Goal: Task Accomplishment & Management: Use online tool/utility

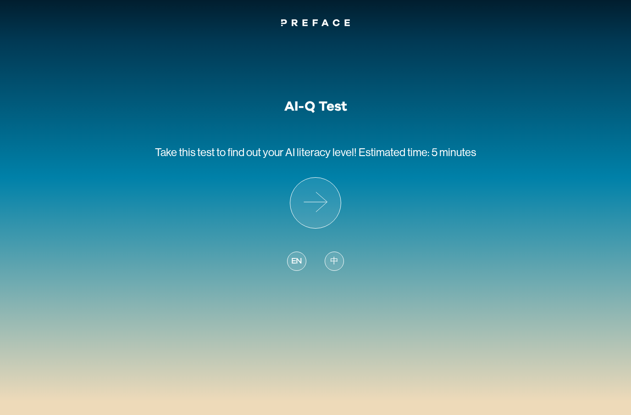
click at [334, 262] on span "中" at bounding box center [334, 261] width 8 height 12
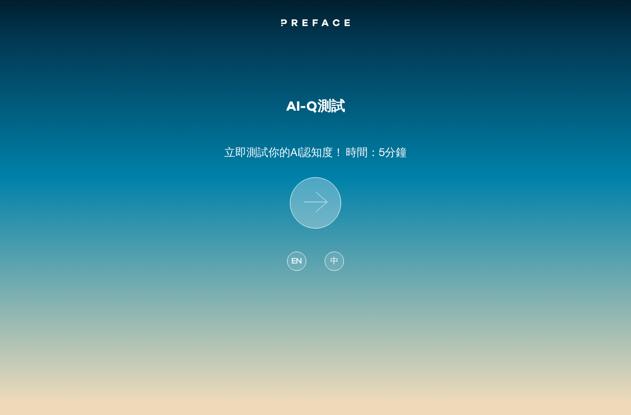
click at [309, 206] on icon at bounding box center [315, 203] width 50 height 50
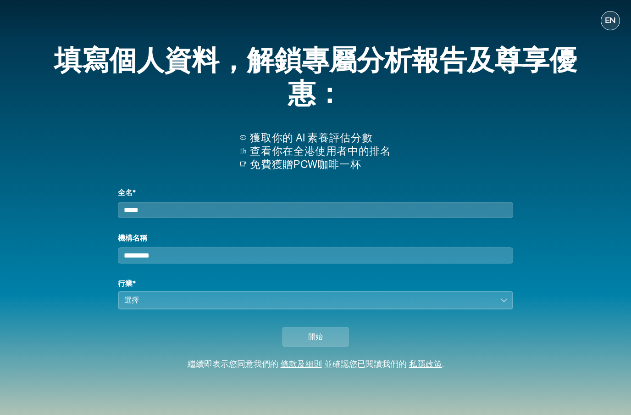
click at [312, 295] on div "選擇" at bounding box center [309, 300] width 370 height 11
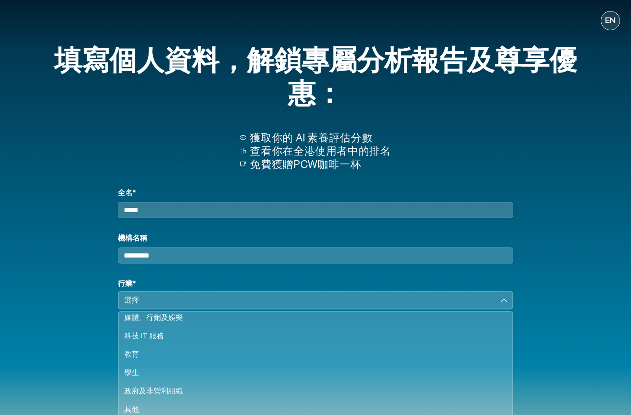
scroll to position [79, 0]
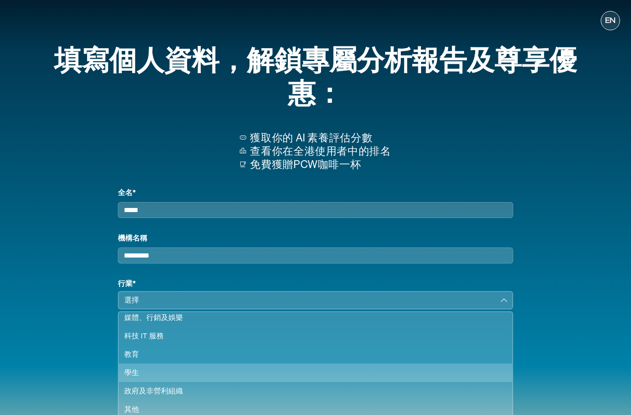
click at [292, 367] on div "學生" at bounding box center [310, 372] width 372 height 11
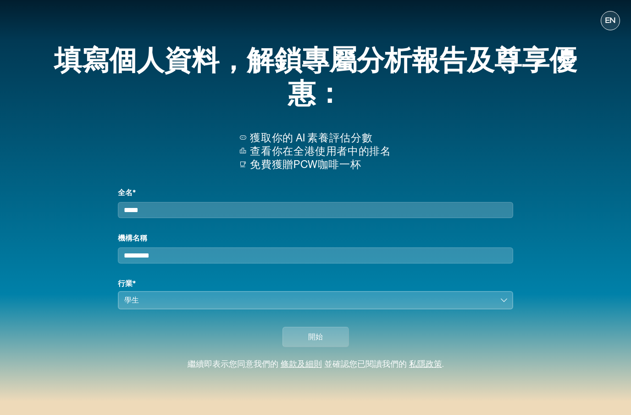
click at [327, 247] on input "機構名稱" at bounding box center [315, 255] width 395 height 16
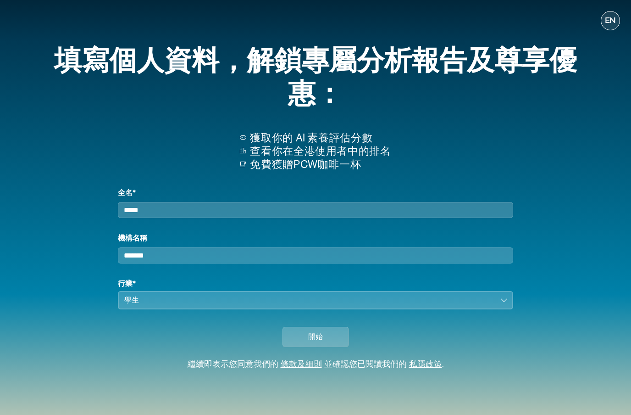
type input "*******"
click at [319, 202] on input "全名*" at bounding box center [315, 210] width 395 height 16
click at [320, 202] on input "全名*" at bounding box center [315, 210] width 395 height 16
type input "*******"
click at [295, 327] on button "開始" at bounding box center [316, 337] width 67 height 20
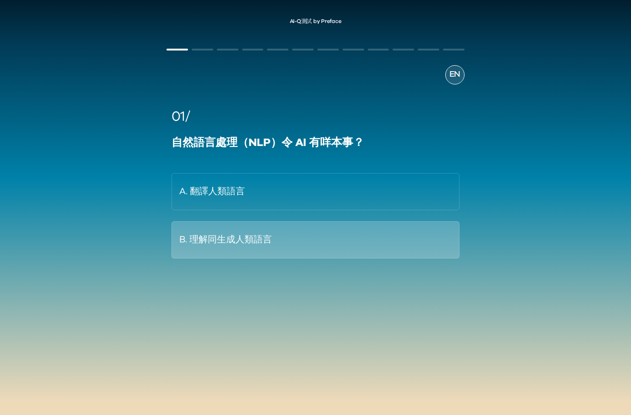
click at [310, 234] on button "B. 理解同生成人類語言" at bounding box center [316, 239] width 288 height 37
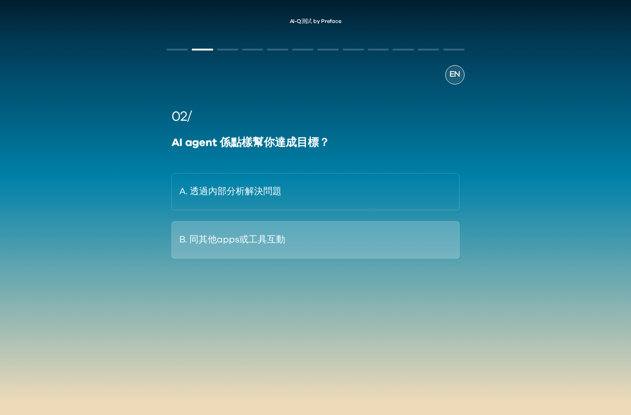
click at [313, 234] on button "B. 同其他apps或工具互動" at bounding box center [316, 239] width 288 height 37
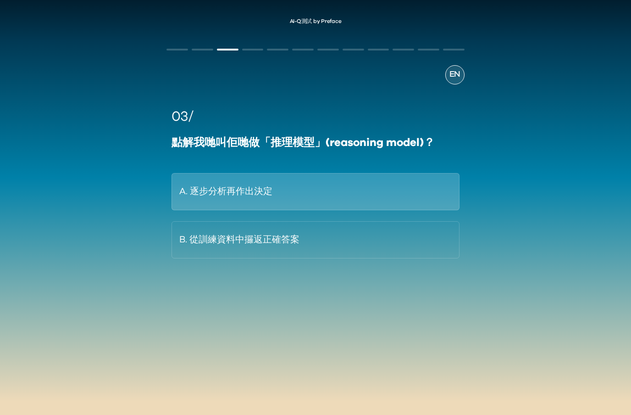
click at [318, 204] on button "A. 逐步分析再作出決定" at bounding box center [316, 191] width 288 height 37
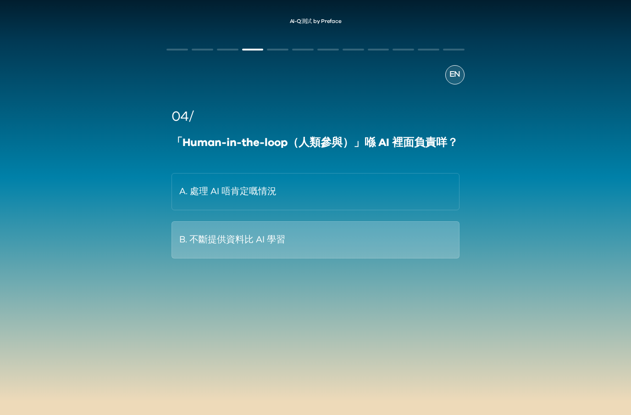
click at [305, 235] on button "B. 不斷提供資料比 AI 學習" at bounding box center [316, 239] width 288 height 37
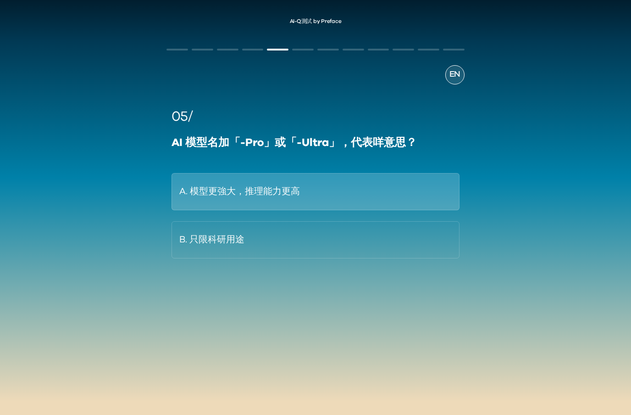
click at [286, 202] on button "A. 模型更強大，推理能力更高" at bounding box center [316, 191] width 288 height 37
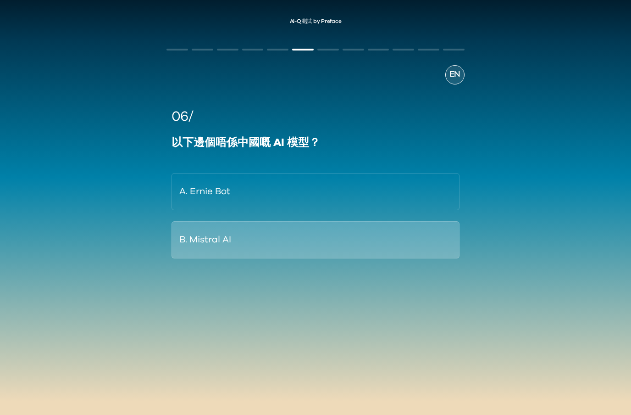
click at [263, 235] on button "B. Mistral AI" at bounding box center [316, 239] width 288 height 37
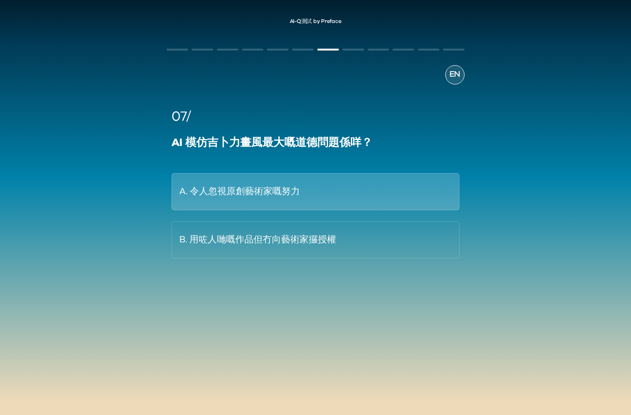
click at [279, 198] on button "A. 令人忽視原創藝術家嘅努力" at bounding box center [316, 191] width 288 height 37
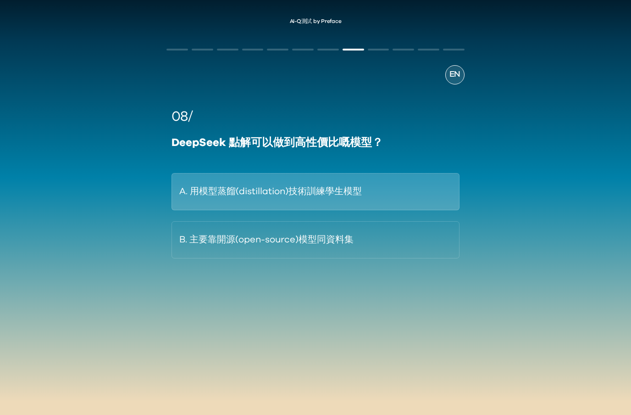
click at [273, 208] on button "A. 用模型蒸餾(distillation)技術訓練學生模型" at bounding box center [316, 191] width 288 height 37
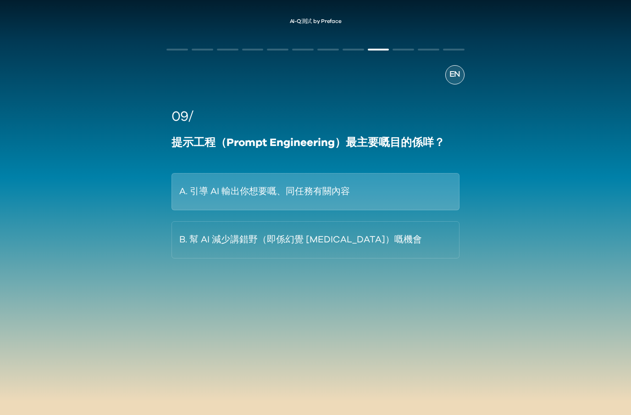
click at [301, 201] on button "A. 引導 AI 輸出你想要嘅、同任務有關內容" at bounding box center [316, 191] width 288 height 37
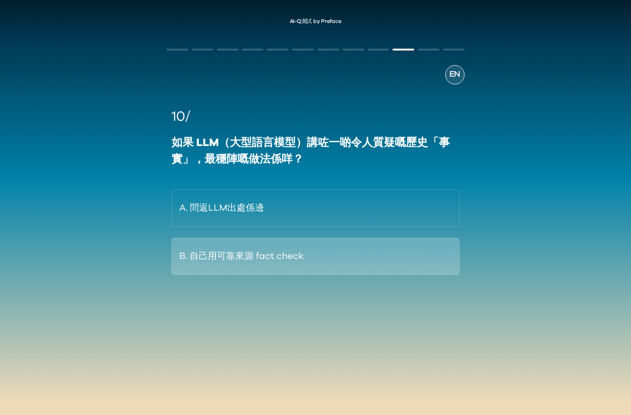
click at [296, 259] on button "B. 自己用可靠來源 fact check" at bounding box center [316, 256] width 288 height 37
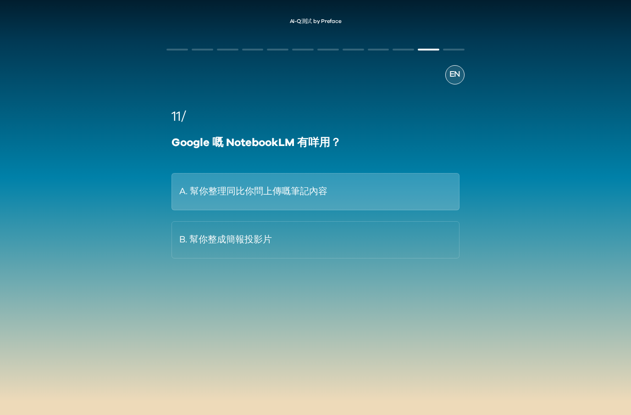
click at [301, 184] on button "A. 幫你整理同比你問上傳嘅筆記內容" at bounding box center [316, 191] width 288 height 37
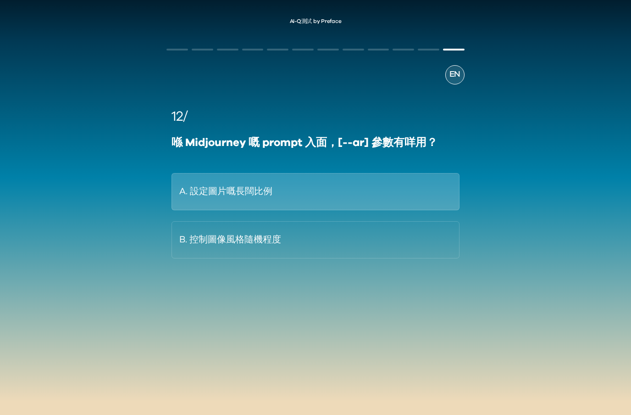
click at [306, 199] on button "A. 設定圖片嘅長闊比例" at bounding box center [316, 191] width 288 height 37
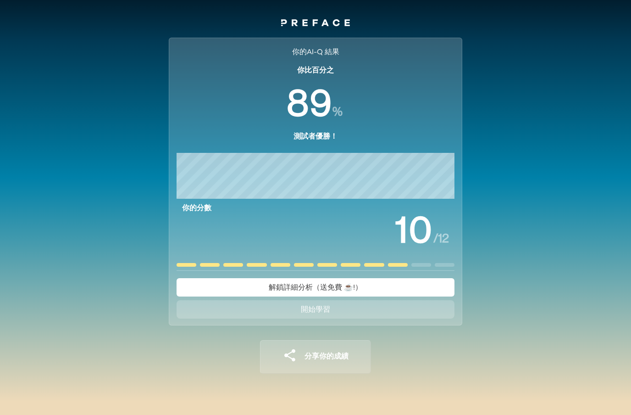
click at [354, 291] on span "解鎖詳細分析（送免費 ☕️!）" at bounding box center [316, 287] width 94 height 11
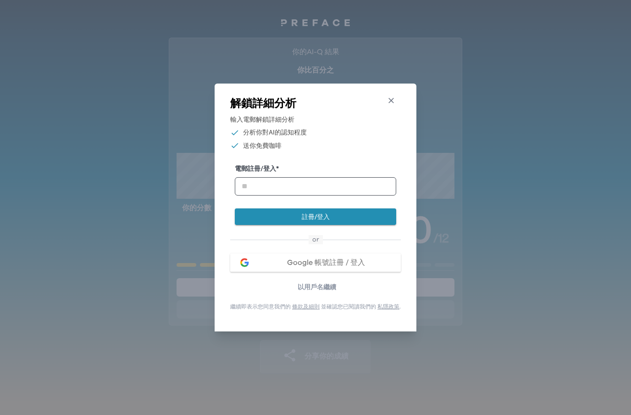
click at [390, 104] on icon "button" at bounding box center [392, 101] width 10 height 10
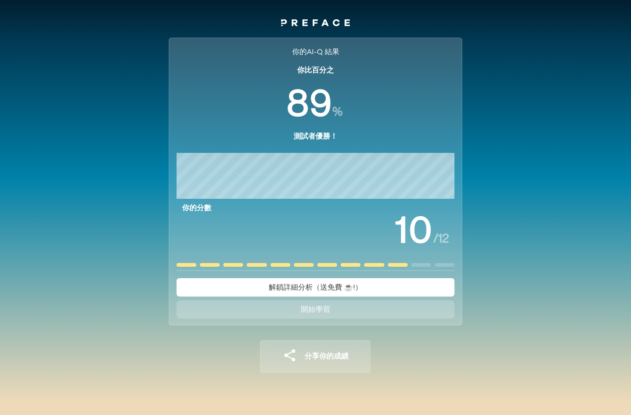
click at [348, 309] on button "開始學習" at bounding box center [316, 309] width 278 height 18
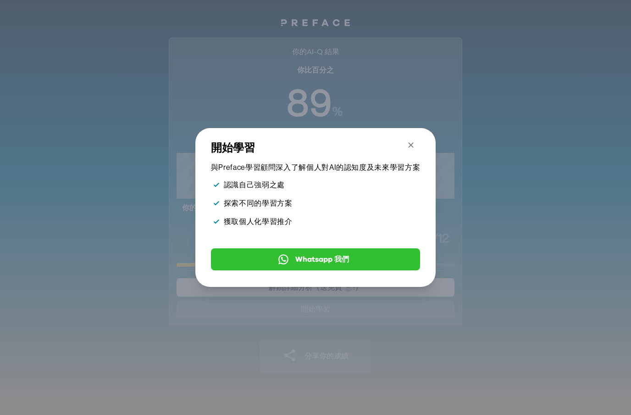
click at [411, 145] on icon "button" at bounding box center [411, 145] width 10 height 10
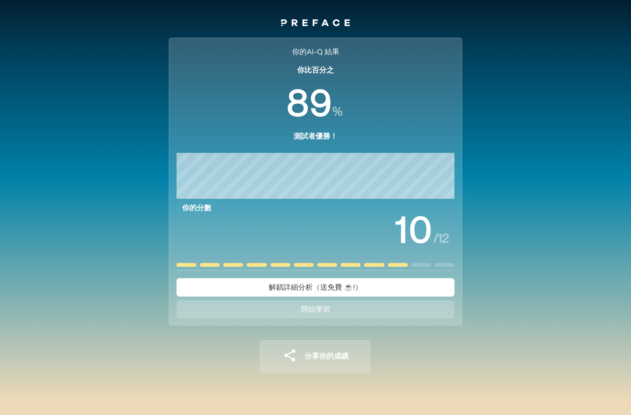
scroll to position [32, 0]
